Goal: Task Accomplishment & Management: Manage account settings

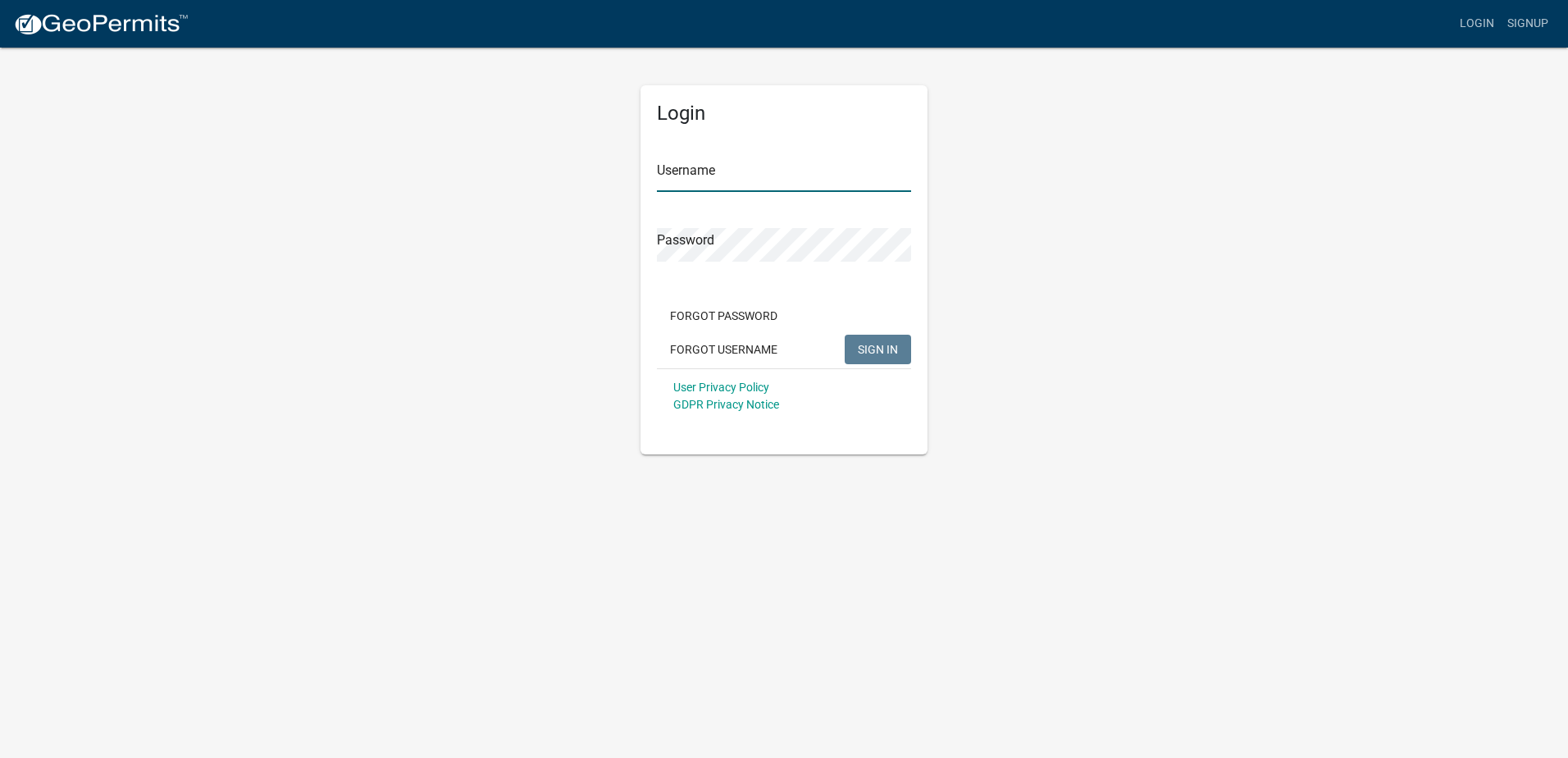
click at [803, 166] on input "Username" at bounding box center [784, 175] width 254 height 34
type input "Precision Landscape & Irrigation"
click at [891, 346] on span "SIGN IN" at bounding box center [877, 347] width 40 height 13
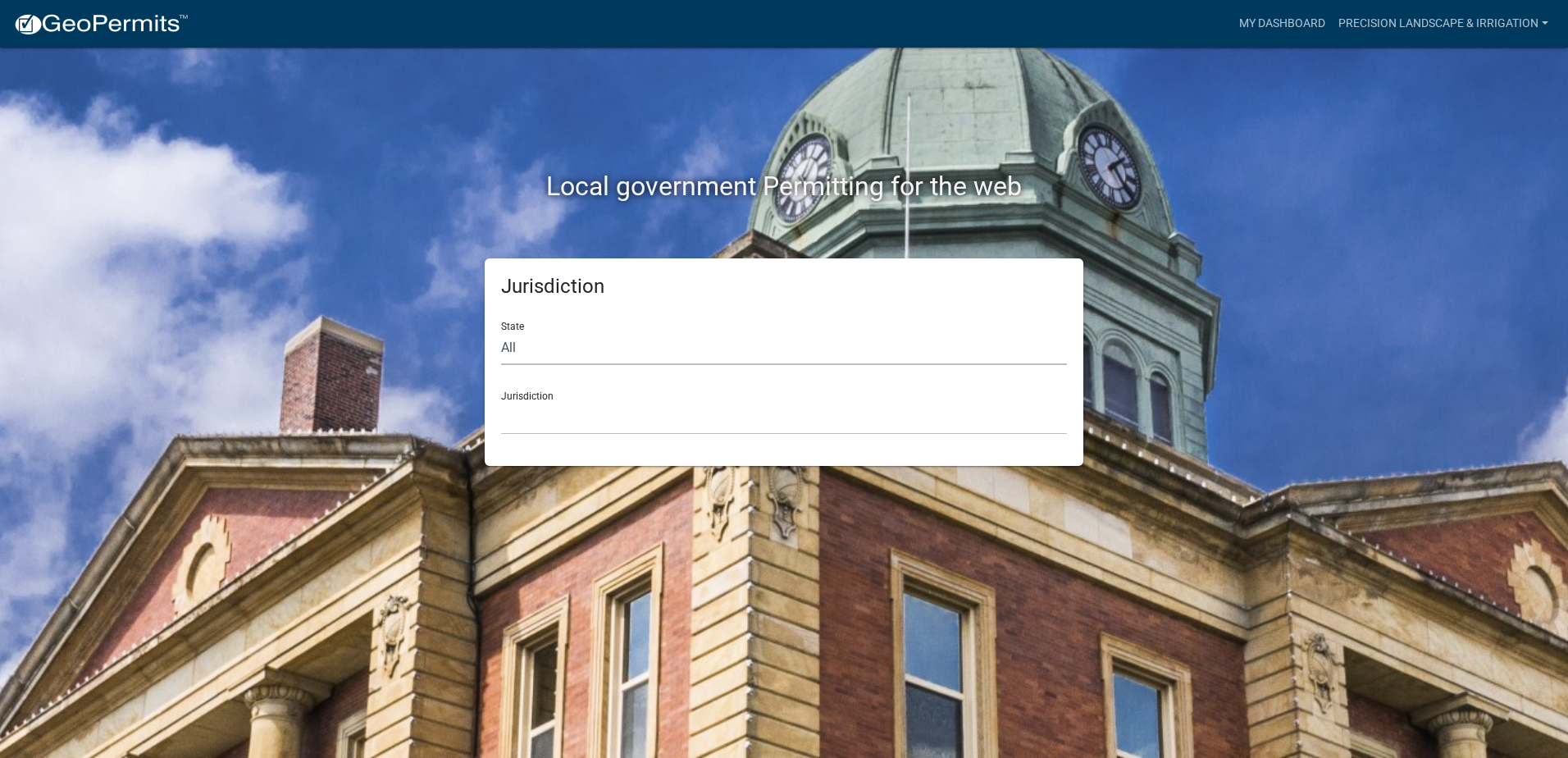
click at [560, 346] on select "All [US_STATE] [US_STATE] [US_STATE] [US_STATE] [US_STATE] [US_STATE] [US_STATE…" at bounding box center [784, 347] width 565 height 34
select select "[US_STATE]"
click at [501, 331] on select "All [US_STATE] [US_STATE] [US_STATE] [US_STATE] [US_STATE] [US_STATE] [US_STATE…" at bounding box center [784, 347] width 565 height 34
click at [599, 425] on select "[GEOGRAPHIC_DATA], [US_STATE] [GEOGRAPHIC_DATA], [US_STATE] [GEOGRAPHIC_DATA], …" at bounding box center [784, 417] width 565 height 34
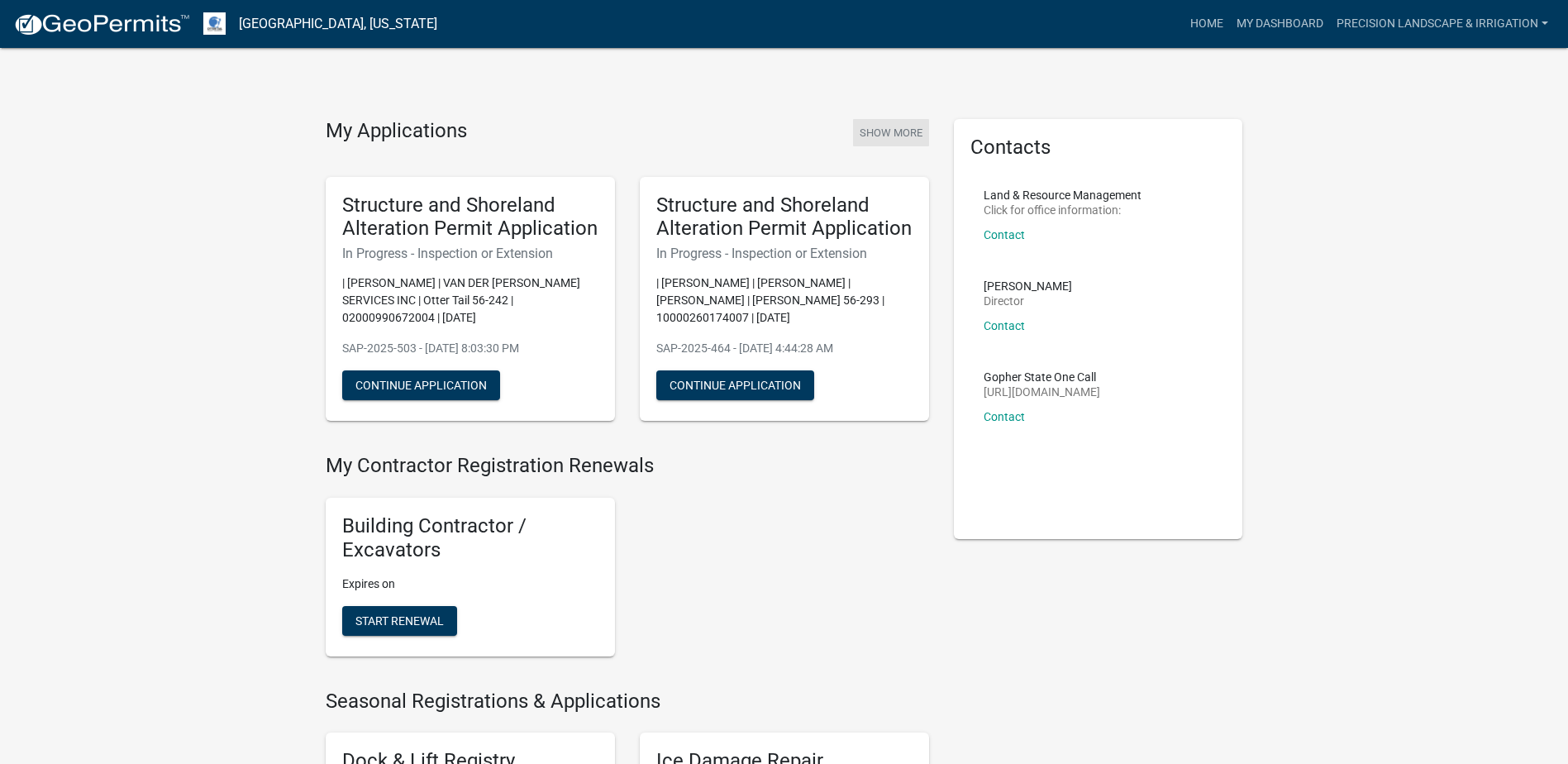
click at [874, 133] on button "Show More" at bounding box center [891, 132] width 76 height 27
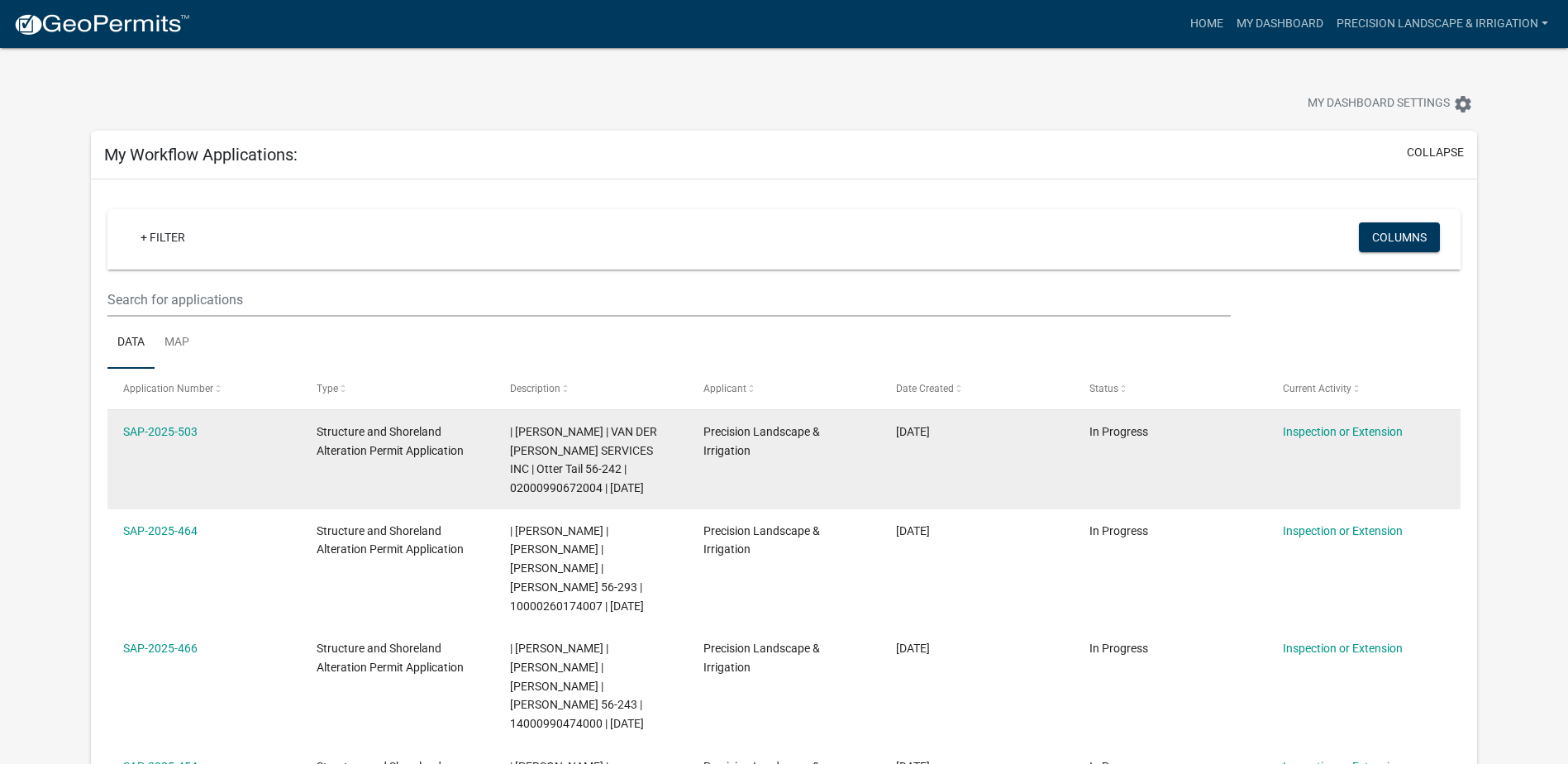
click at [495, 453] on datatable-body-cell "| [PERSON_NAME] | VAN DER [PERSON_NAME] SERVICES INC | Otter Tail 56-242 | 0200…" at bounding box center [590, 459] width 193 height 99
click at [178, 433] on link "SAP-2025-503" at bounding box center [161, 431] width 75 height 13
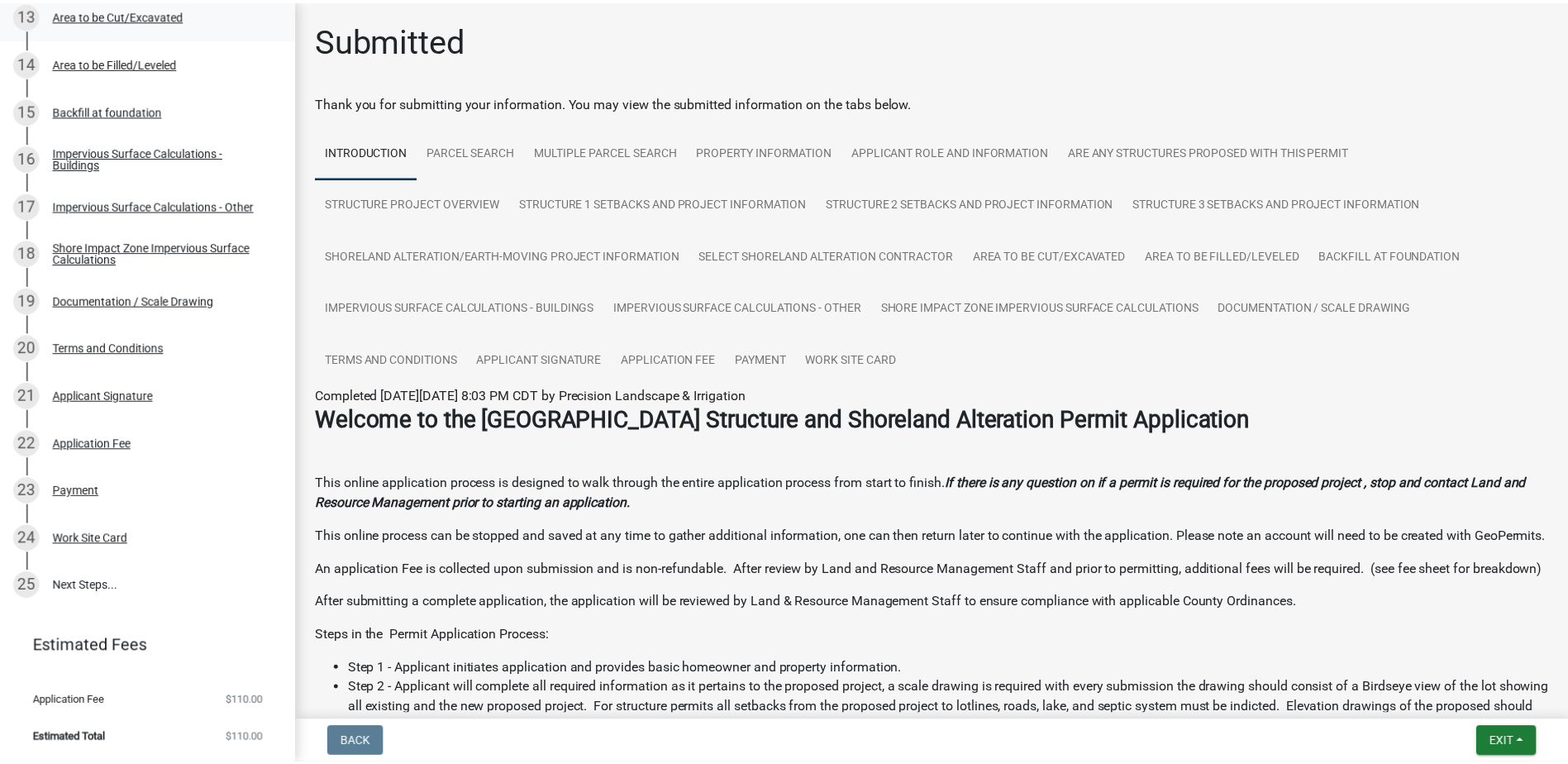
scroll to position [845, 0]
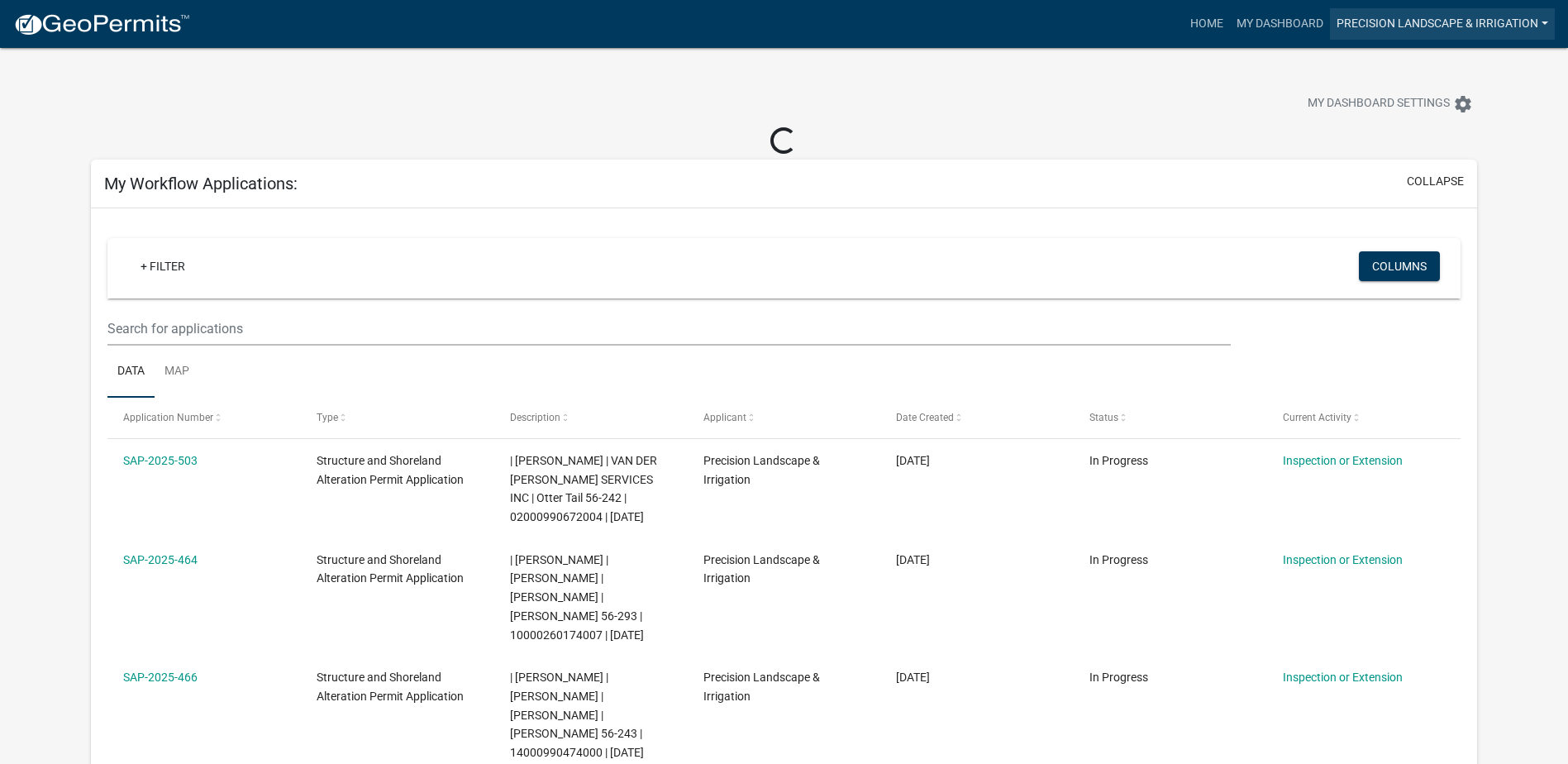
click at [1477, 24] on link "Precision Landscape & Irrigation" at bounding box center [1442, 24] width 225 height 31
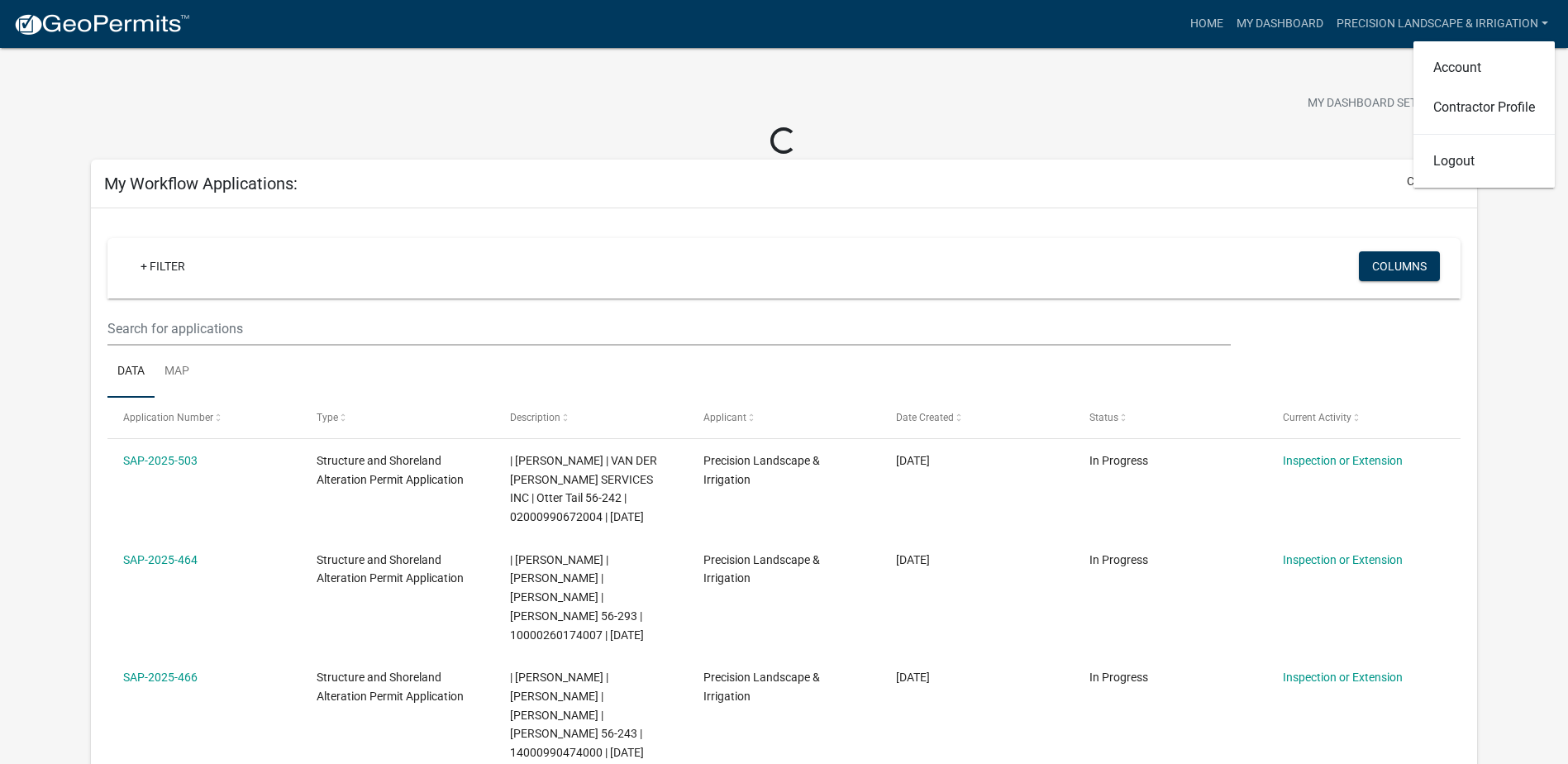
click at [911, 109] on div "My Dashboard Settings settings" at bounding box center [1194, 105] width 587 height 36
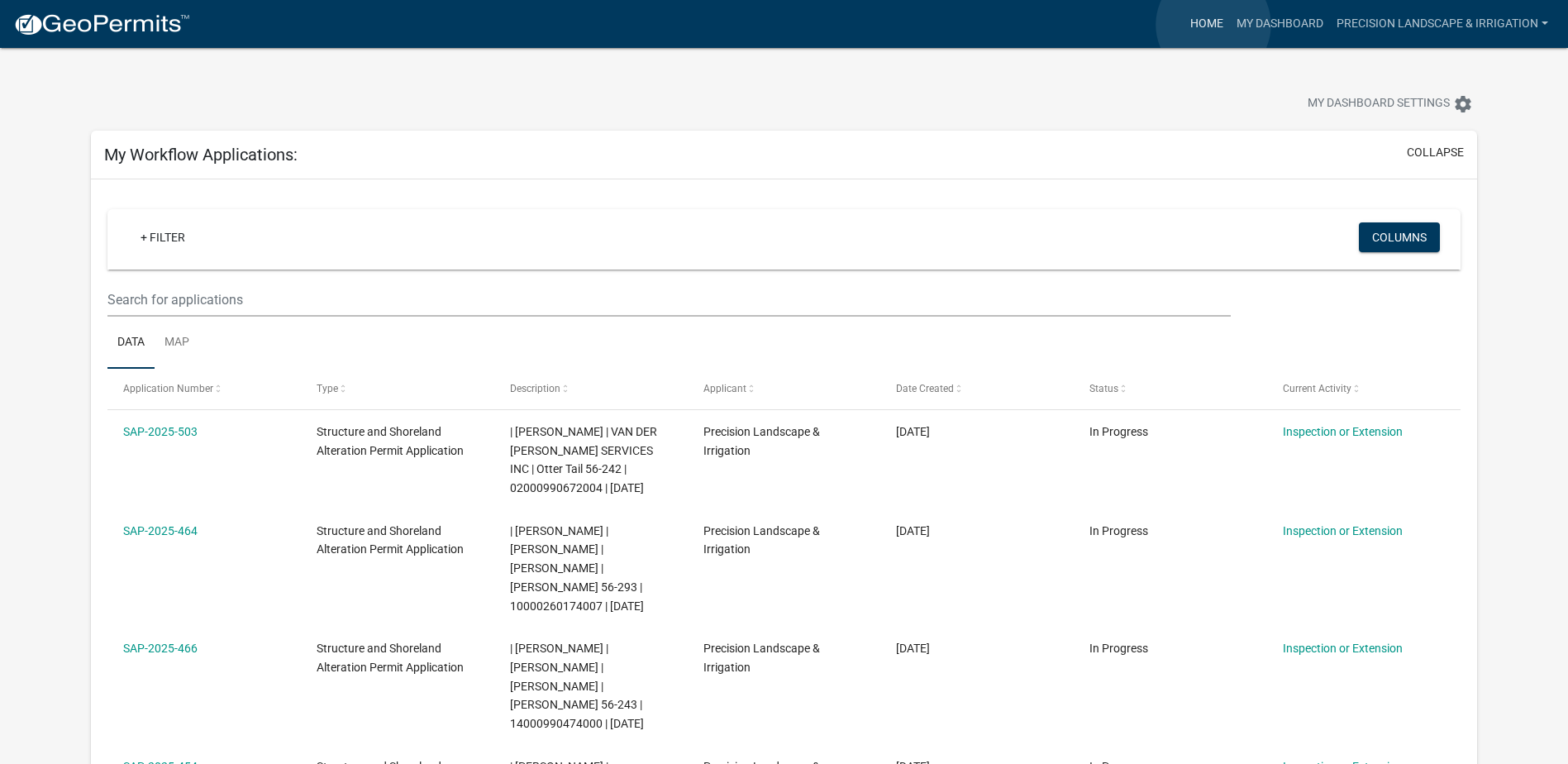
click at [1213, 25] on link "Home" at bounding box center [1206, 24] width 46 height 31
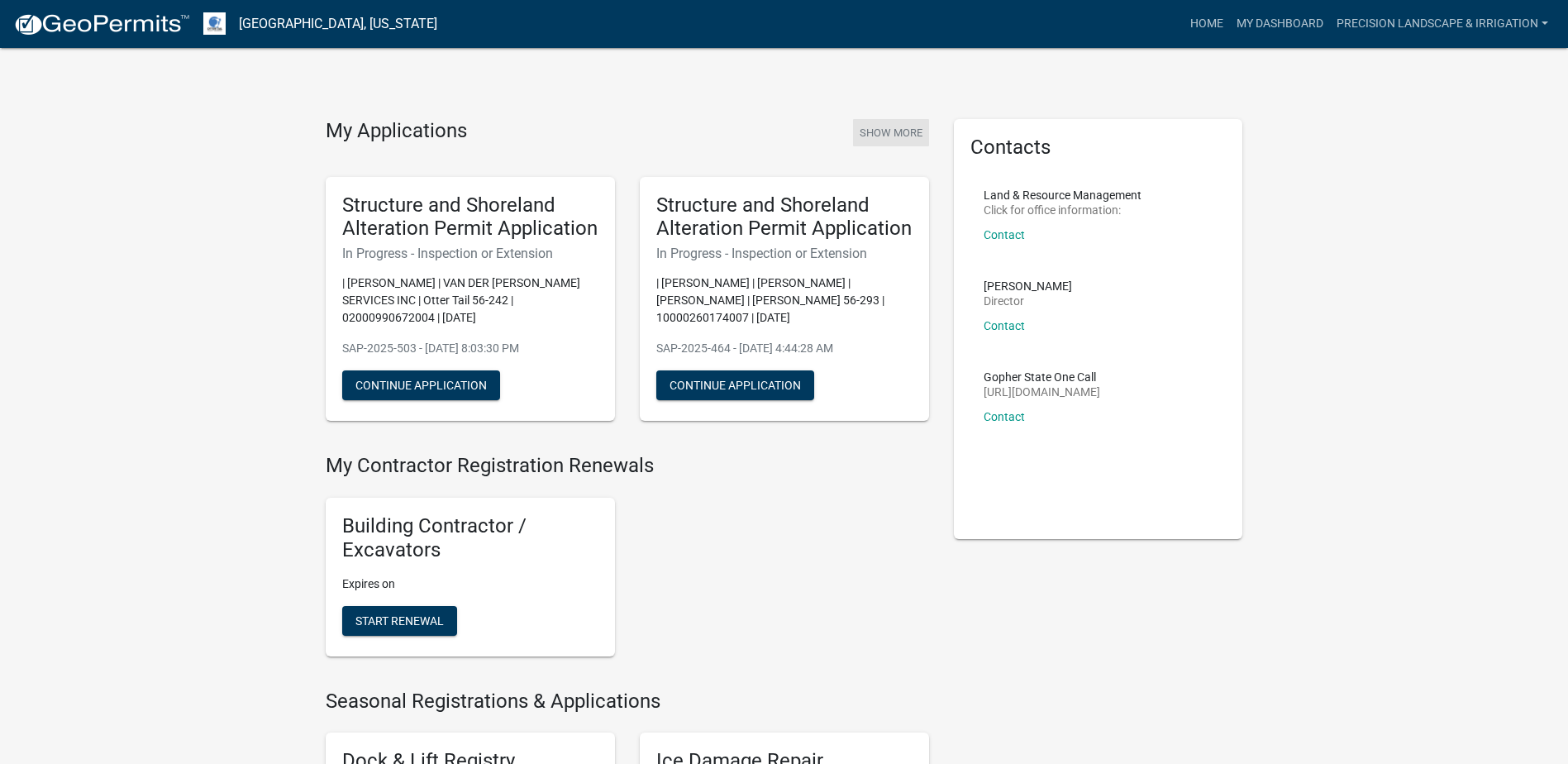
click at [890, 136] on button "Show More" at bounding box center [891, 132] width 76 height 27
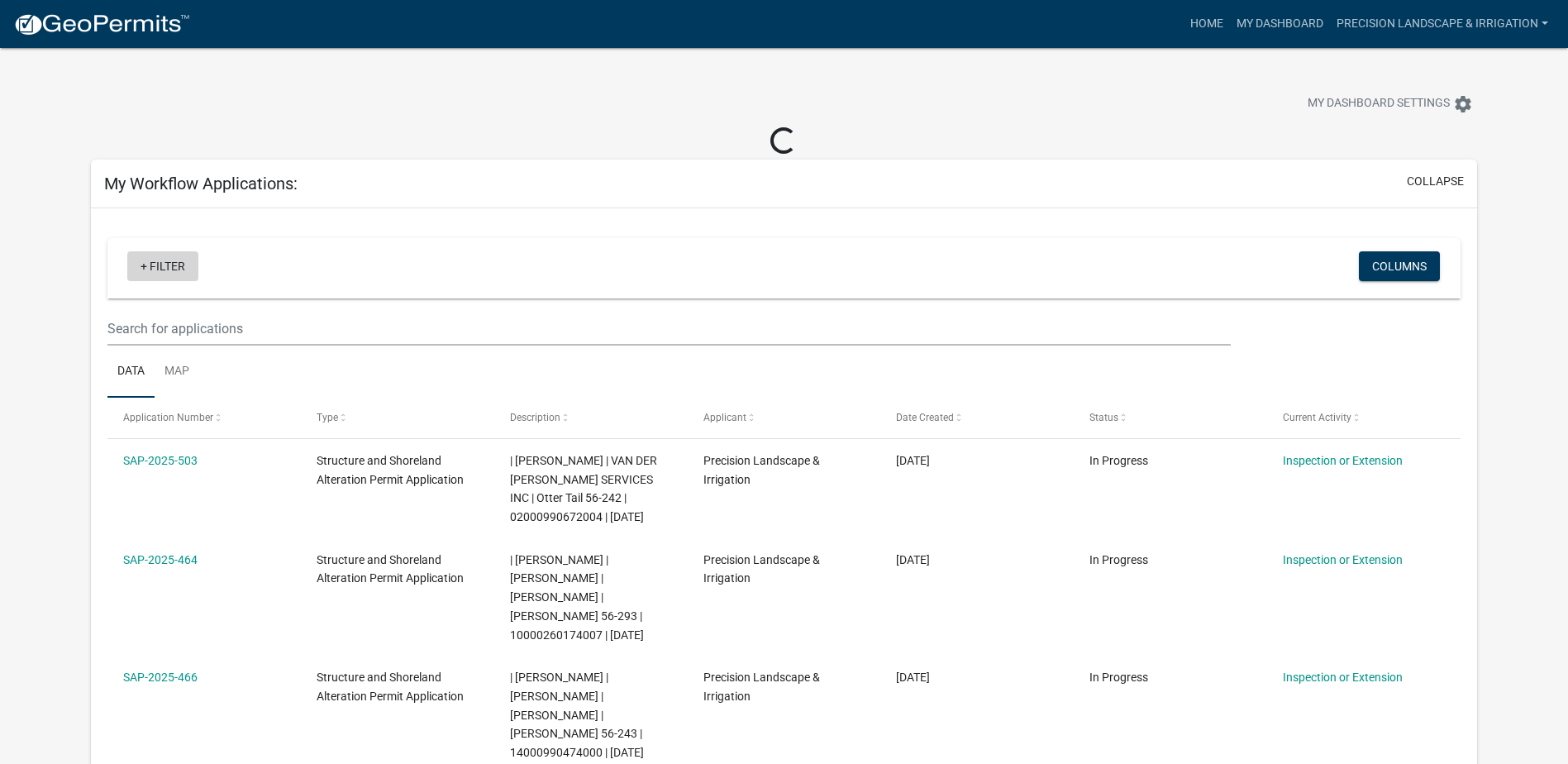
click at [158, 269] on link "+ Filter" at bounding box center [163, 266] width 71 height 29
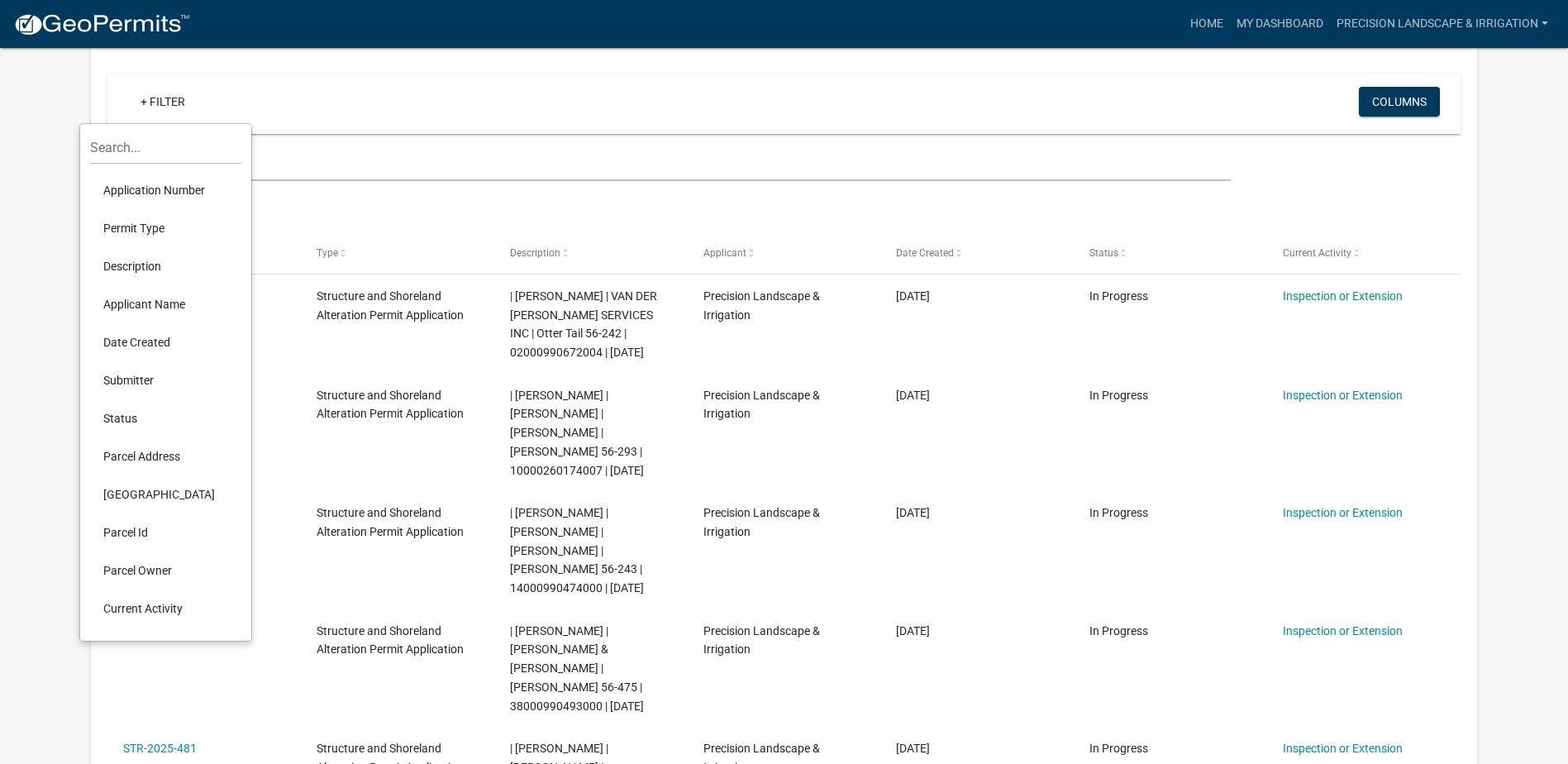
scroll to position [135, 0]
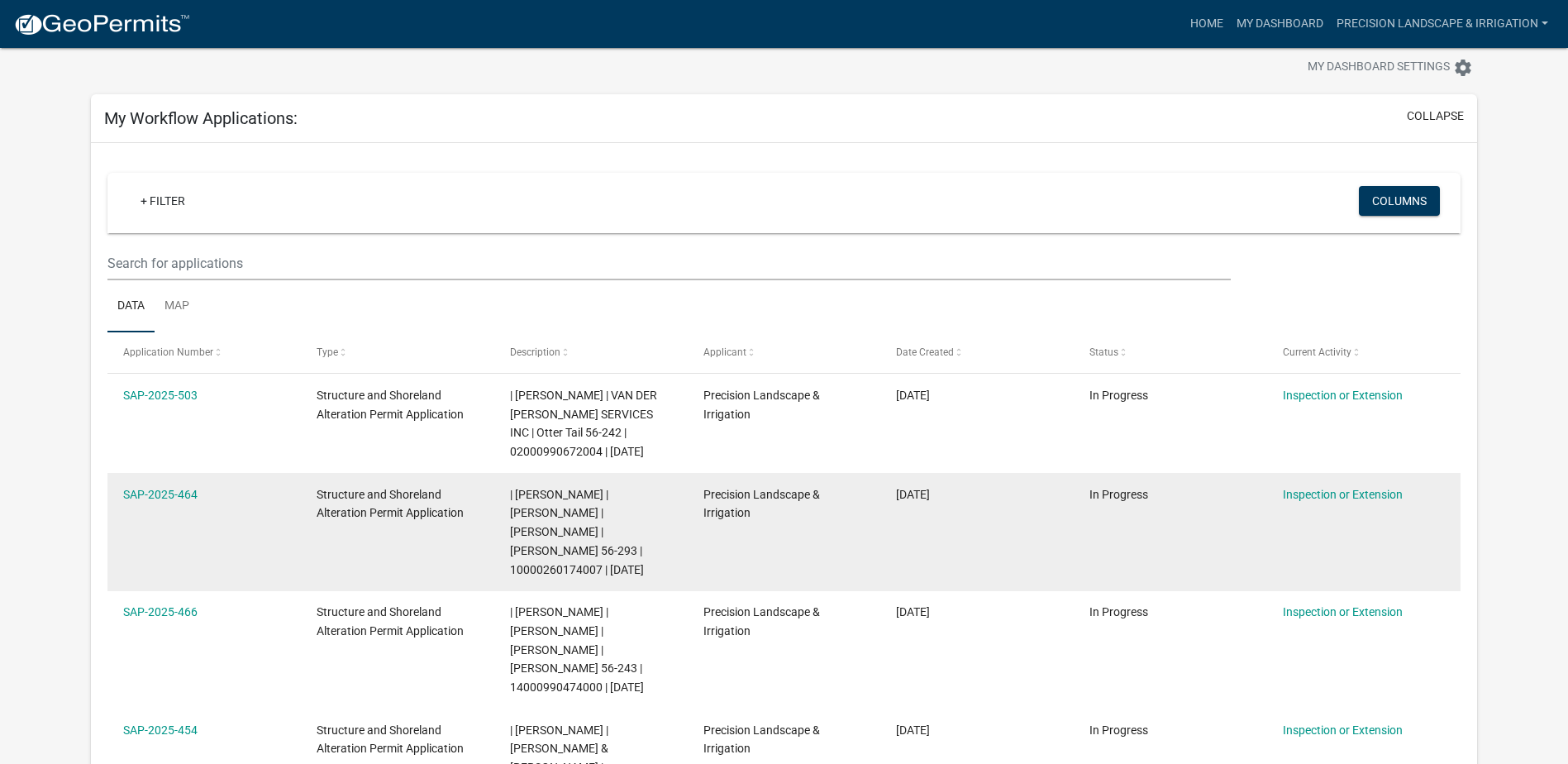
scroll to position [0, 0]
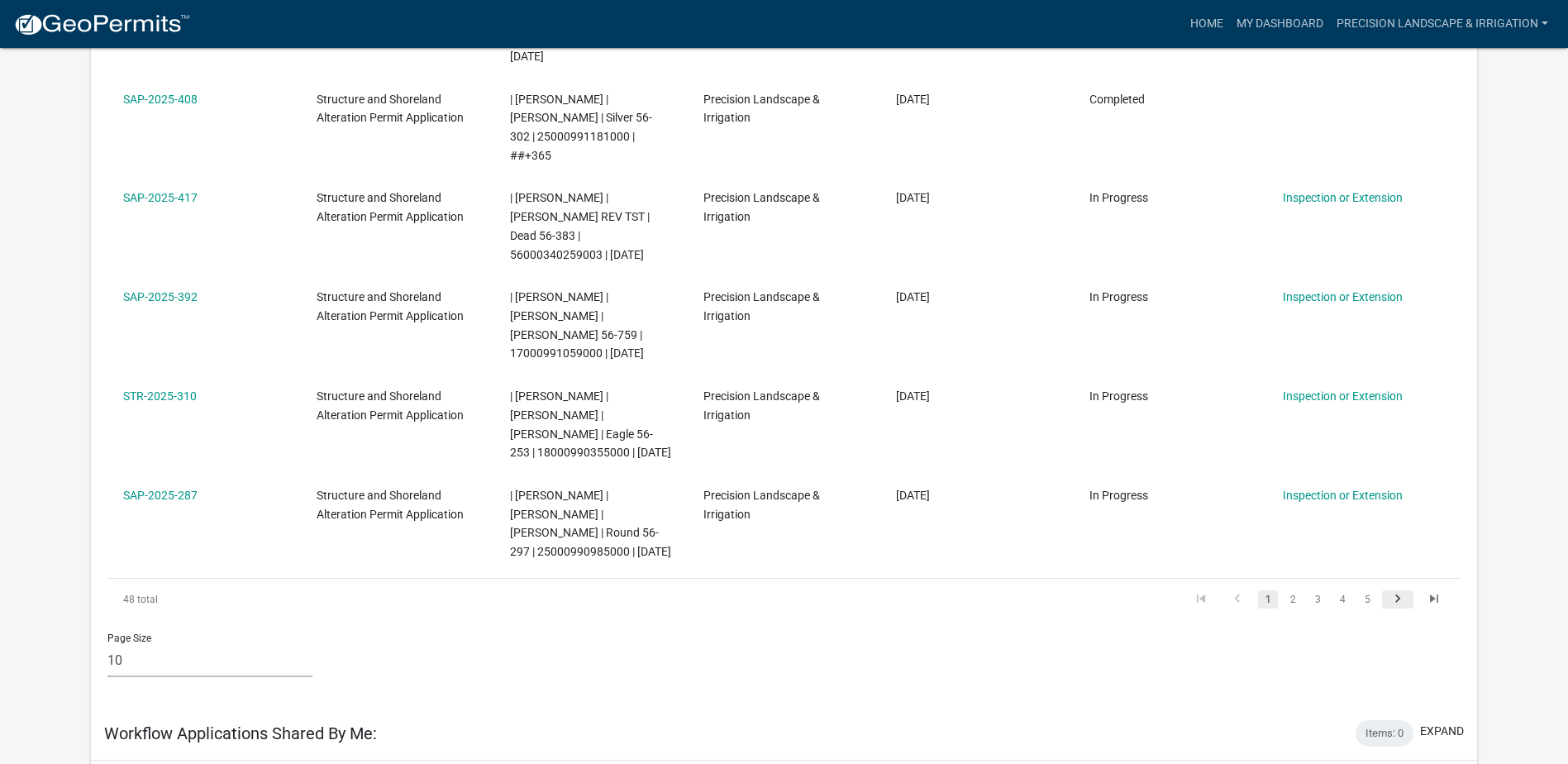
click at [1402, 590] on icon "go to next page" at bounding box center [1397, 600] width 22 height 20
